Goal: Task Accomplishment & Management: Manage account settings

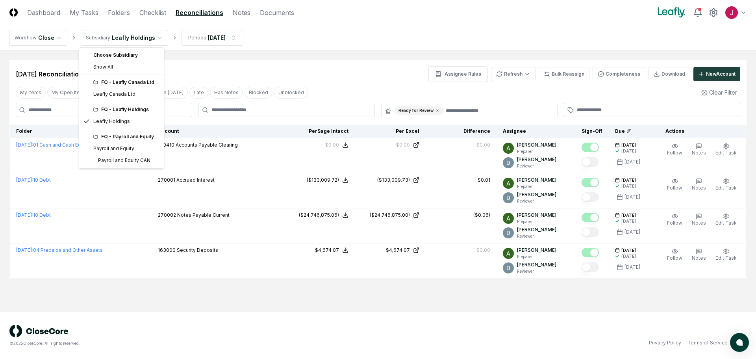
click at [156, 36] on html "CloseCore Dashboard My Tasks Folders Checklist Reconciliations Notes Documents …" at bounding box center [378, 179] width 756 height 359
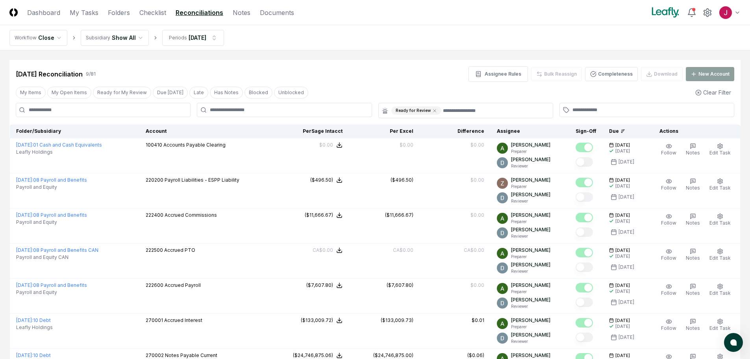
click at [204, 11] on link "Reconciliations" at bounding box center [200, 12] width 48 height 9
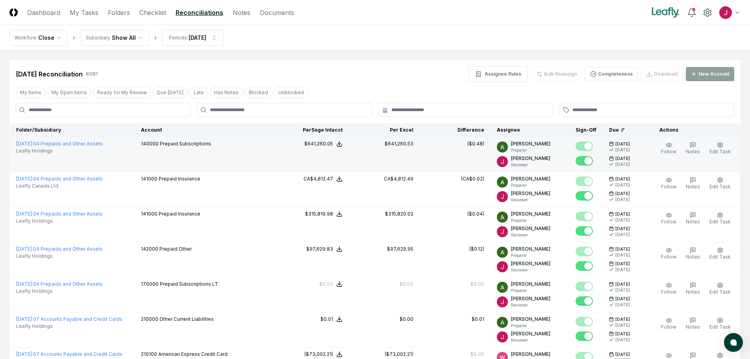
click at [400, 141] on div "$641,260.53" at bounding box center [399, 143] width 29 height 7
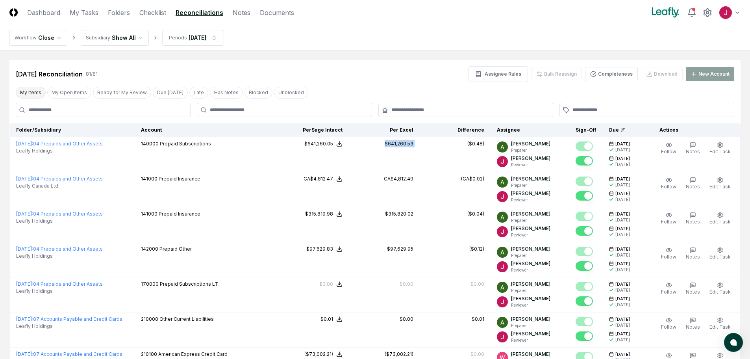
click at [29, 91] on button "My Items" at bounding box center [31, 93] width 30 height 12
click at [70, 87] on button "My Open Items" at bounding box center [69, 93] width 44 height 12
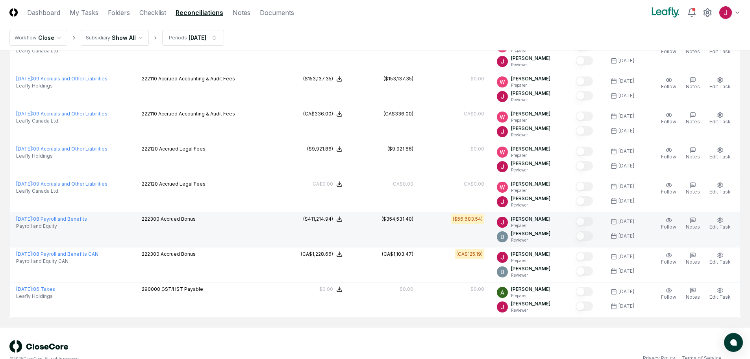
scroll to position [746, 0]
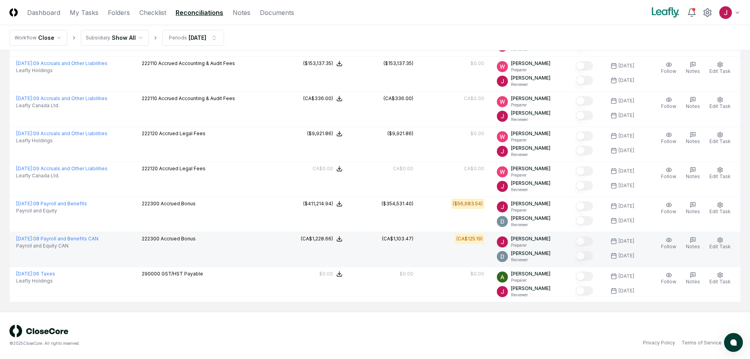
click at [397, 237] on div "(CA$1,103.47)" at bounding box center [398, 238] width 32 height 7
click at [391, 235] on div "(CA$1,103.47)" at bounding box center [398, 238] width 32 height 7
click at [395, 239] on div "(CA$1,103.47)" at bounding box center [398, 238] width 32 height 7
click at [79, 235] on link "[DATE] : 08 Payroll and Benefits CAN" at bounding box center [57, 238] width 82 height 6
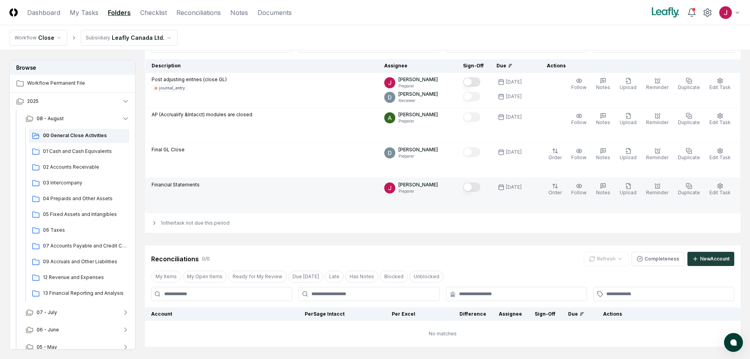
scroll to position [2, 0]
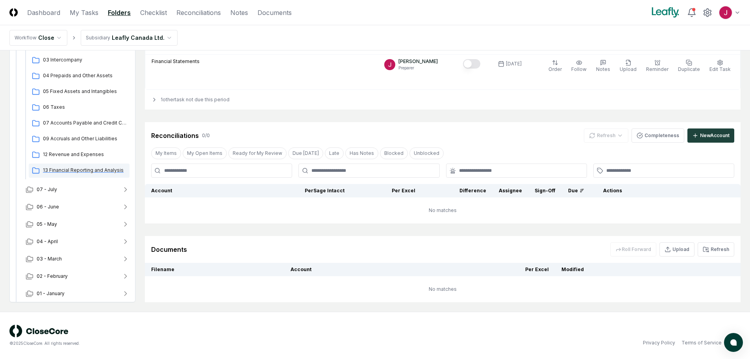
scroll to position [79, 0]
click at [126, 183] on icon "button" at bounding box center [126, 186] width 8 height 8
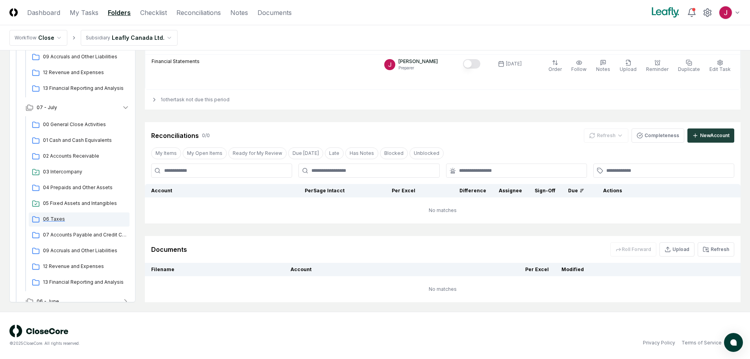
scroll to position [197, 0]
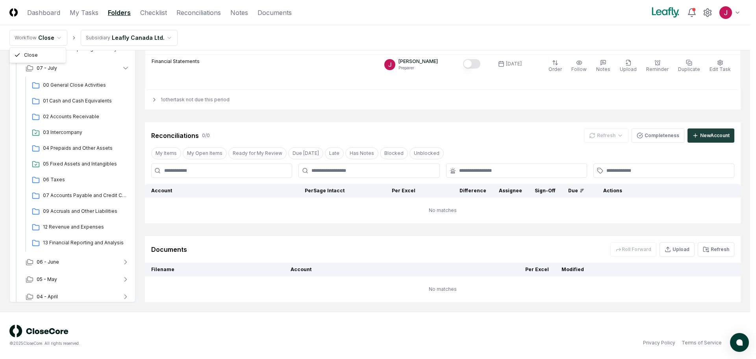
click at [60, 35] on html "CloseCore Dashboard My Tasks Folders Checklist Reconciliations Notes Documents …" at bounding box center [378, 80] width 756 height 557
click at [57, 36] on html "CloseCore Dashboard My Tasks Folders Checklist Reconciliations Notes Documents …" at bounding box center [378, 80] width 756 height 557
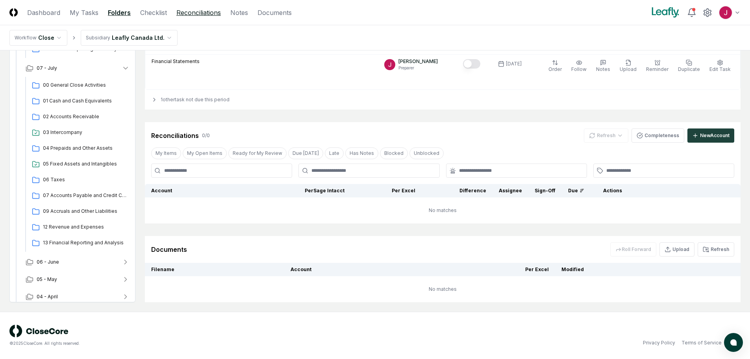
click at [202, 11] on link "Reconciliations" at bounding box center [198, 12] width 44 height 9
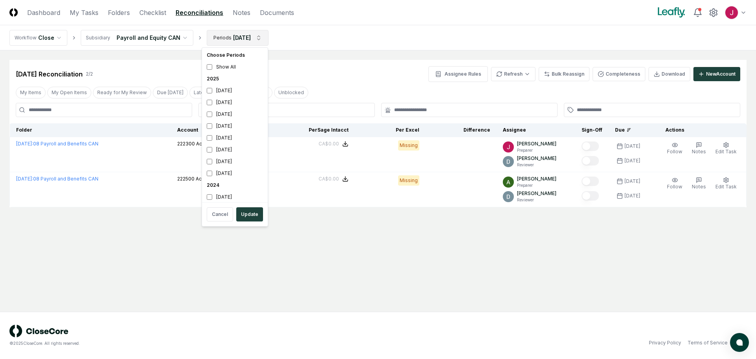
click at [258, 37] on html "CloseCore Dashboard My Tasks Folders Checklist Reconciliations Notes Documents …" at bounding box center [378, 179] width 756 height 359
click at [215, 90] on div "[DATE]" at bounding box center [235, 91] width 63 height 12
click at [248, 214] on button "Update" at bounding box center [249, 214] width 27 height 14
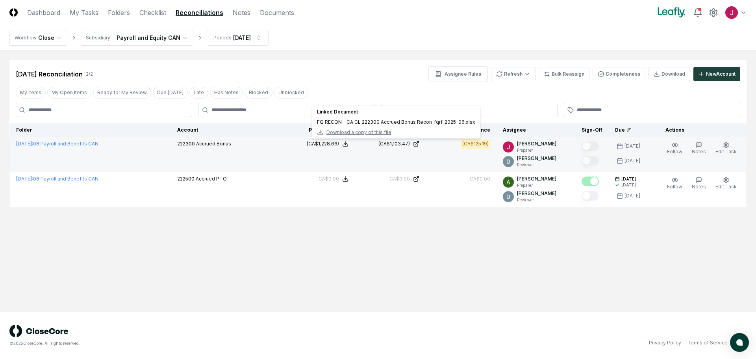
click at [419, 141] on icon at bounding box center [416, 144] width 6 height 6
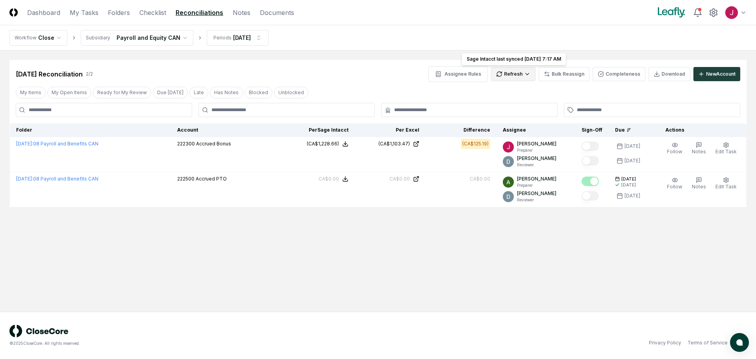
click at [528, 69] on html "CloseCore Dashboard My Tasks Folders Checklist Reconciliations Notes Documents …" at bounding box center [378, 179] width 756 height 359
click at [501, 112] on div "All" at bounding box center [516, 114] width 46 height 12
click at [299, 259] on main "Cancel Reassign [DATE] Reconciliation 2 / 2 Assignee Rules Refresh Bulk Reassig…" at bounding box center [378, 180] width 756 height 261
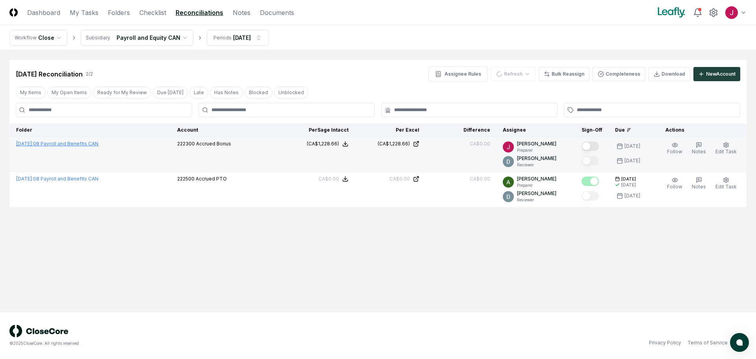
click at [65, 146] on link "[DATE] : 08 Payroll and Benefits CAN" at bounding box center [57, 144] width 82 height 6
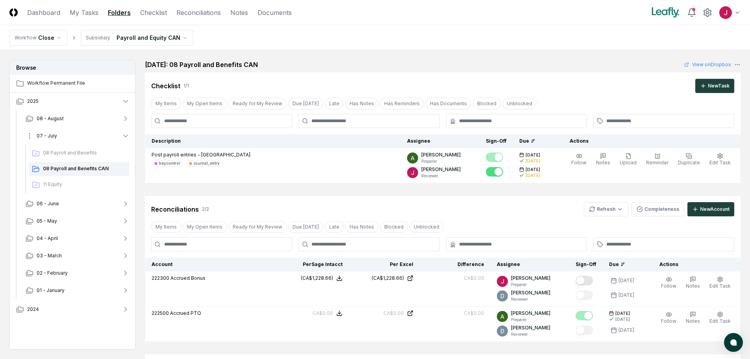
click at [54, 134] on span "07 - July" at bounding box center [47, 135] width 20 height 7
click at [56, 117] on span "08 - August" at bounding box center [50, 118] width 27 height 7
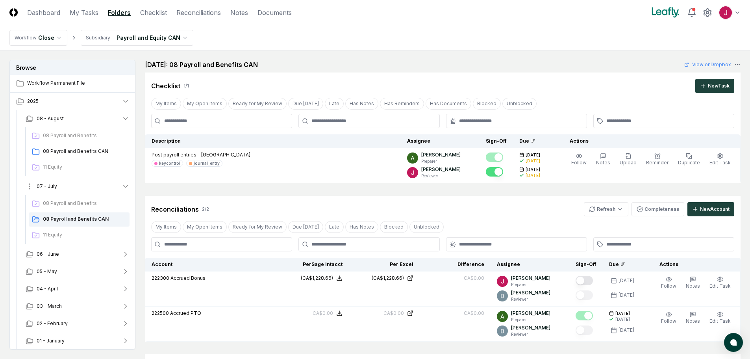
click at [52, 187] on span "07 - July" at bounding box center [47, 186] width 20 height 7
click at [52, 186] on span "07 - July" at bounding box center [47, 186] width 20 height 7
drag, startPoint x: 72, startPoint y: 218, endPoint x: 95, endPoint y: 182, distance: 42.3
click at [95, 176] on div "08 Payroll and Benefits 08 Payroll and Benefits CAN 11 Equity" at bounding box center [79, 151] width 101 height 49
click at [55, 256] on span "06 - June" at bounding box center [48, 253] width 22 height 7
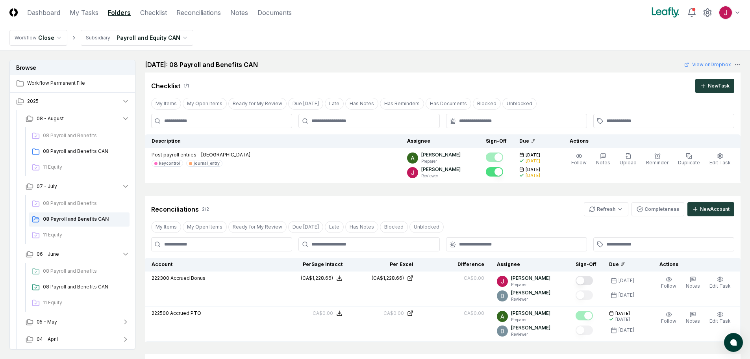
click at [556, 82] on div "Checklist 1 / 1 New Task" at bounding box center [442, 86] width 583 height 14
click at [211, 10] on link "Reconciliations" at bounding box center [198, 12] width 44 height 9
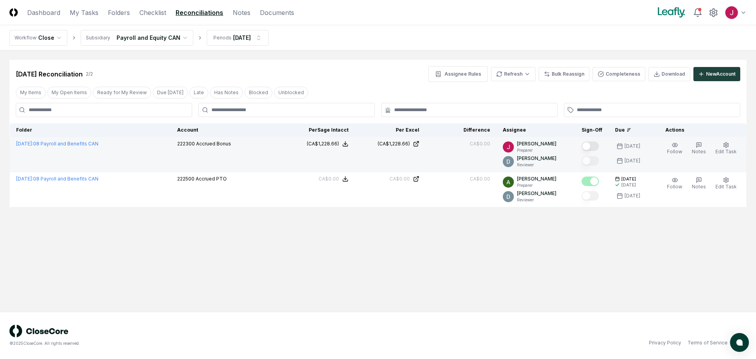
click at [593, 144] on button "Mark complete" at bounding box center [590, 145] width 17 height 9
click at [28, 89] on button "My Items" at bounding box center [31, 93] width 30 height 12
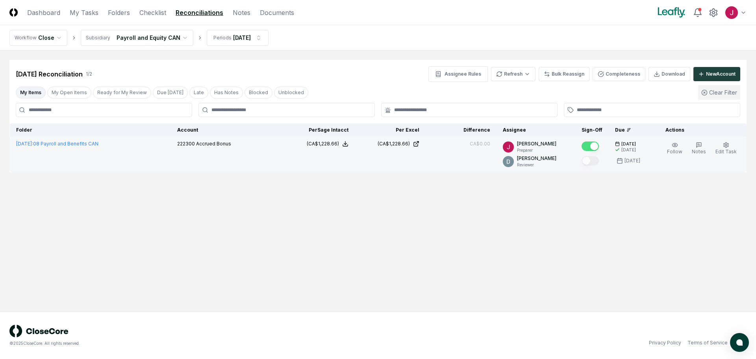
click at [719, 92] on button "Clear Filter" at bounding box center [719, 92] width 42 height 15
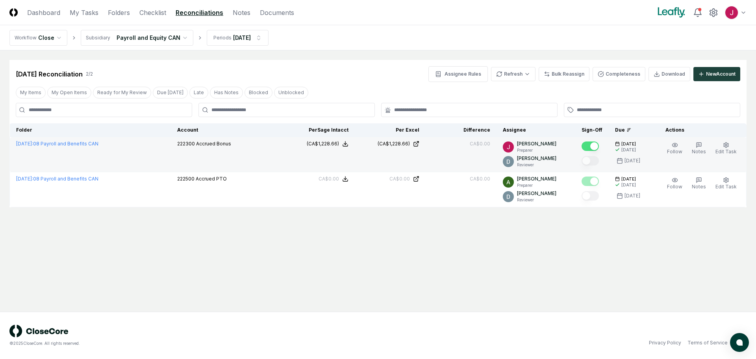
click at [178, 35] on html "CloseCore Dashboard My Tasks Folders Checklist Reconciliations Notes Documents …" at bounding box center [378, 179] width 756 height 359
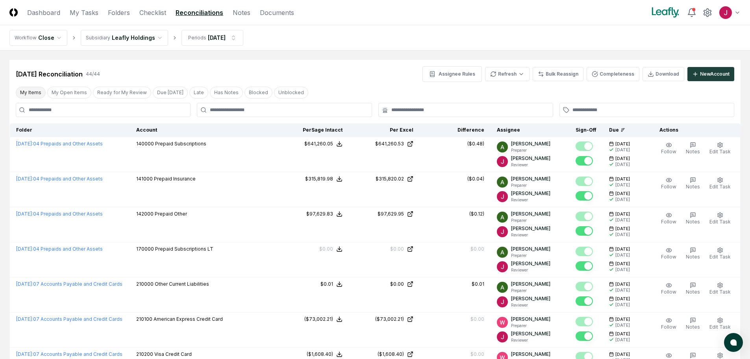
click at [30, 93] on button "My Items" at bounding box center [31, 93] width 30 height 12
click at [74, 89] on button "My Open Items" at bounding box center [69, 93] width 44 height 12
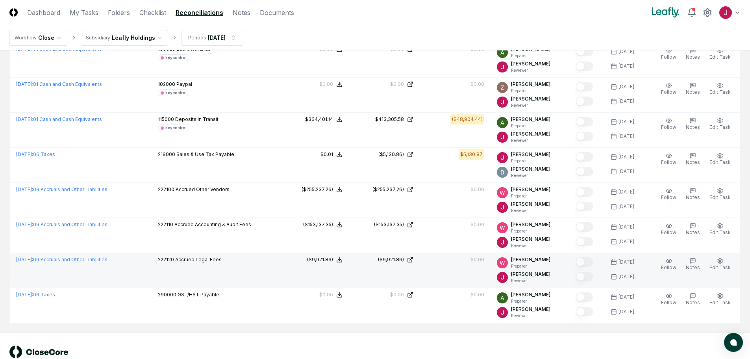
scroll to position [251, 0]
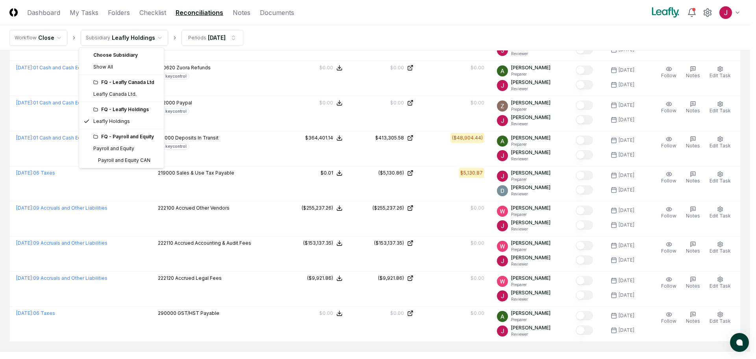
click at [156, 36] on html "CloseCore Dashboard My Tasks Folders Checklist Reconciliations Notes Documents …" at bounding box center [378, 73] width 756 height 649
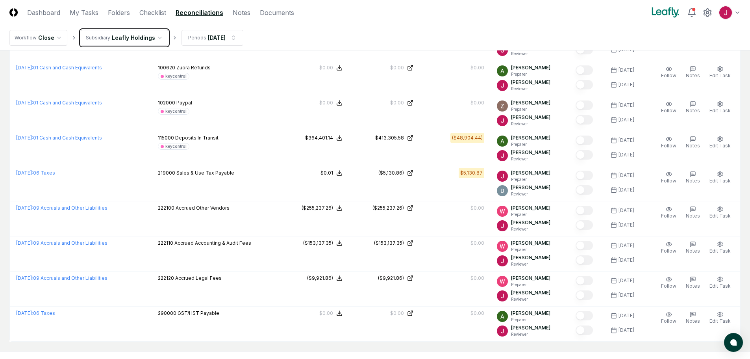
click at [272, 115] on html "CloseCore Dashboard My Tasks Folders Checklist Reconciliations Notes Documents …" at bounding box center [375, 73] width 750 height 649
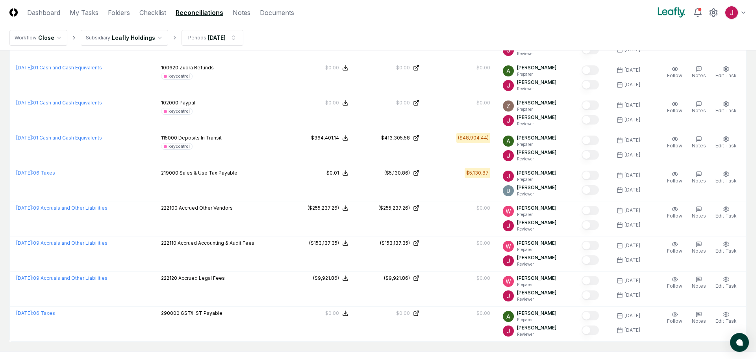
click at [148, 35] on html "CloseCore Dashboard My Tasks Folders Checklist Reconciliations Notes Documents …" at bounding box center [378, 73] width 756 height 649
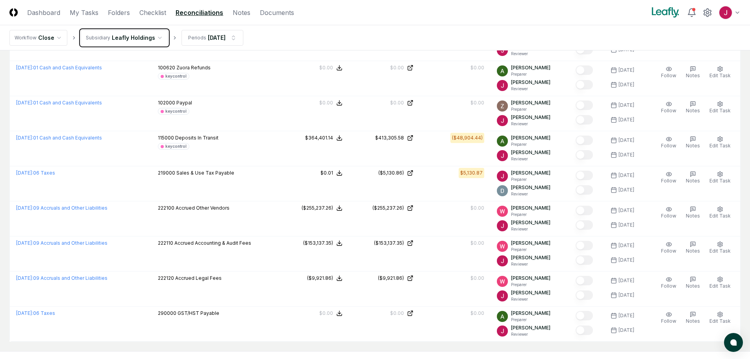
click at [257, 82] on html "CloseCore Dashboard My Tasks Folders Checklist Reconciliations Notes Documents …" at bounding box center [375, 73] width 750 height 649
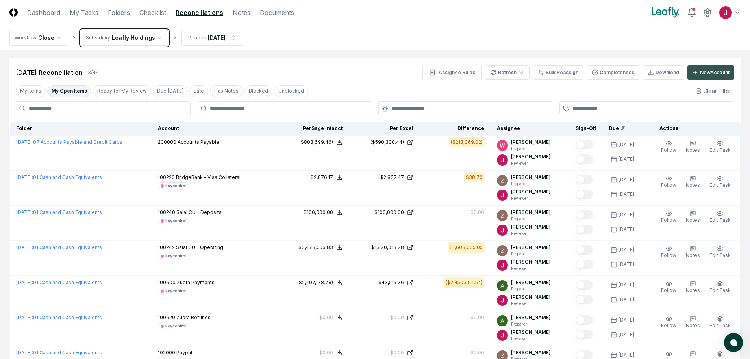
scroll to position [0, 0]
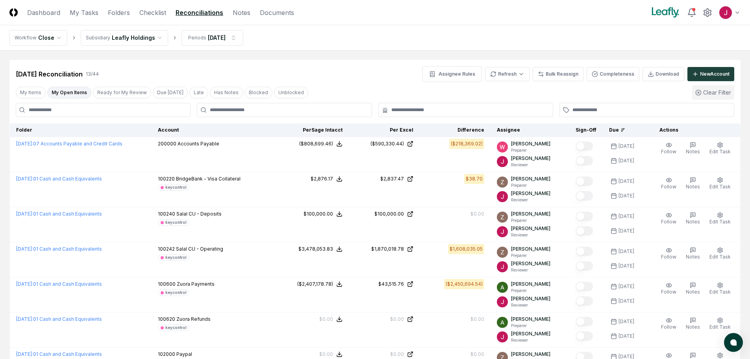
click at [719, 90] on button "Clear Filter" at bounding box center [713, 92] width 42 height 15
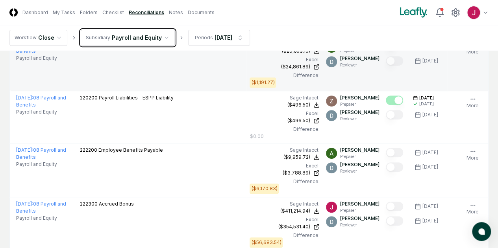
scroll to position [197, 0]
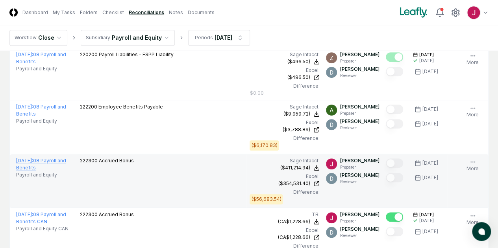
click at [49, 158] on link "[DATE] : 08 Payroll and Benefits" at bounding box center [41, 164] width 50 height 13
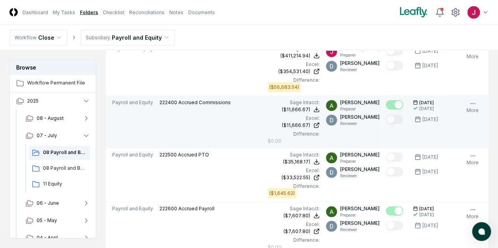
scroll to position [709, 0]
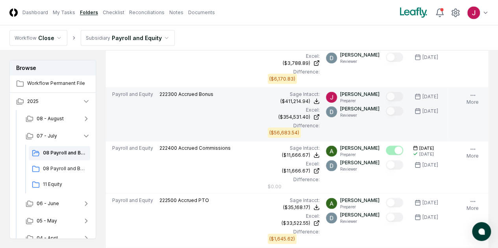
click at [323, 124] on td "[PERSON_NAME] Preparer [PERSON_NAME] Reviewer" at bounding box center [353, 114] width 60 height 54
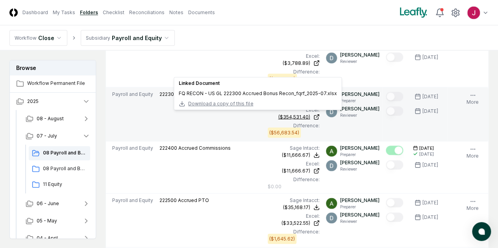
click at [278, 113] on div "($354,531.40)" at bounding box center [294, 116] width 32 height 7
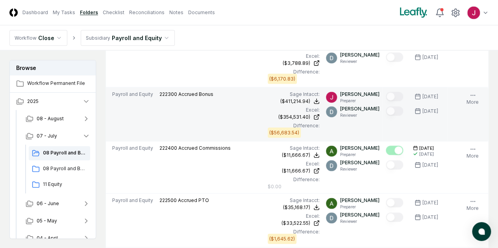
drag, startPoint x: 344, startPoint y: 121, endPoint x: 348, endPoint y: 124, distance: 4.6
click at [345, 121] on td "[PERSON_NAME] Preparer [PERSON_NAME] Reviewer" at bounding box center [353, 114] width 60 height 54
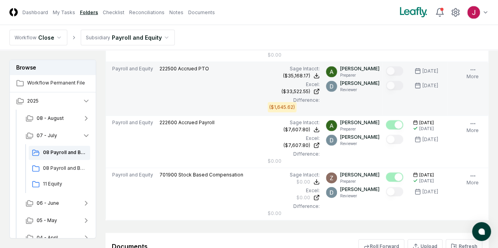
scroll to position [814, 0]
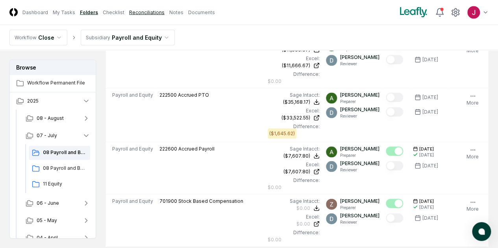
click at [162, 14] on link "Reconciliations" at bounding box center [146, 12] width 35 height 7
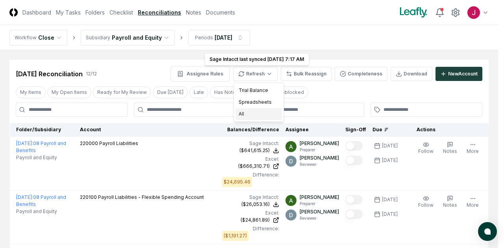
click at [242, 114] on div "All" at bounding box center [258, 114] width 46 height 12
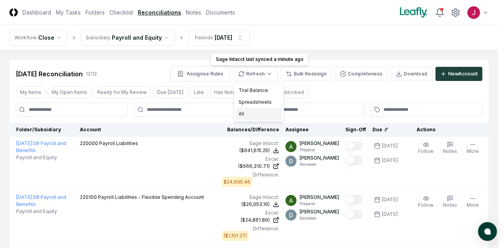
click at [248, 113] on div "All" at bounding box center [258, 114] width 46 height 12
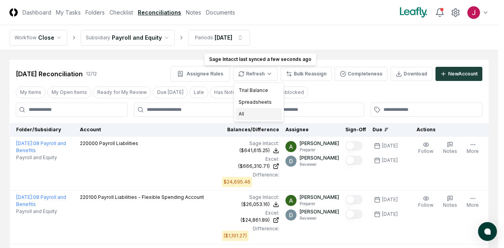
click at [241, 113] on div "All" at bounding box center [258, 114] width 46 height 12
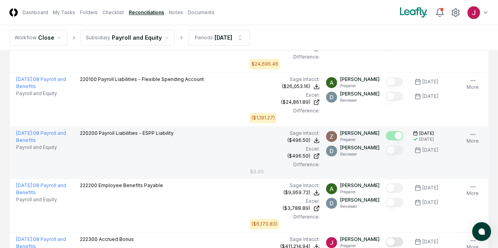
scroll to position [197, 0]
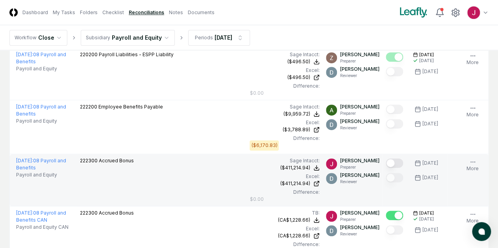
click at [386, 162] on button "Mark complete" at bounding box center [394, 163] width 17 height 9
